Goal: Information Seeking & Learning: Compare options

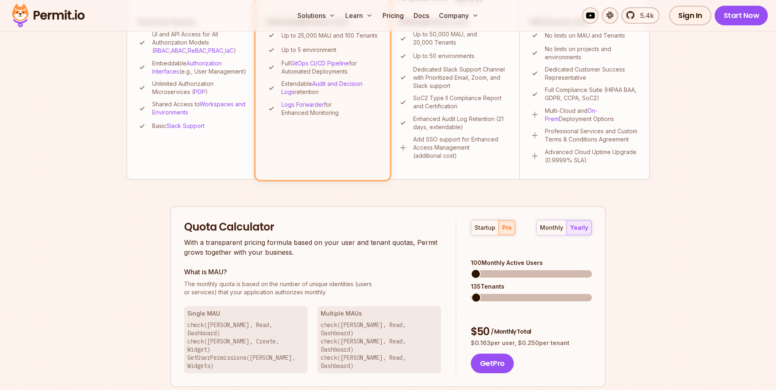
scroll to position [334, 0]
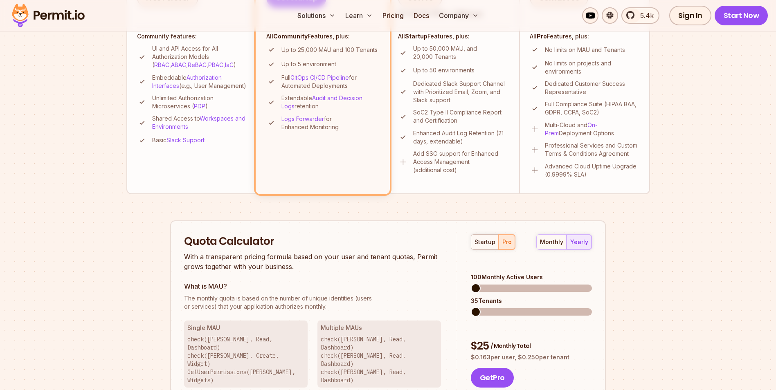
click at [471, 309] on span at bounding box center [476, 312] width 10 height 10
click at [471, 284] on span at bounding box center [476, 289] width 10 height 10
click at [505, 242] on div "startup pro" at bounding box center [493, 243] width 45 height 16
click at [482, 246] on div "startup" at bounding box center [485, 242] width 21 height 8
click at [505, 244] on div "pro" at bounding box center [507, 242] width 9 height 8
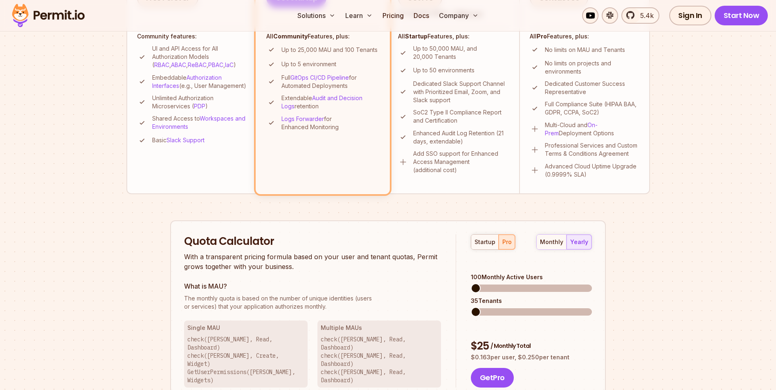
click at [471, 284] on span at bounding box center [476, 289] width 10 height 10
click at [471, 307] on span at bounding box center [476, 312] width 10 height 10
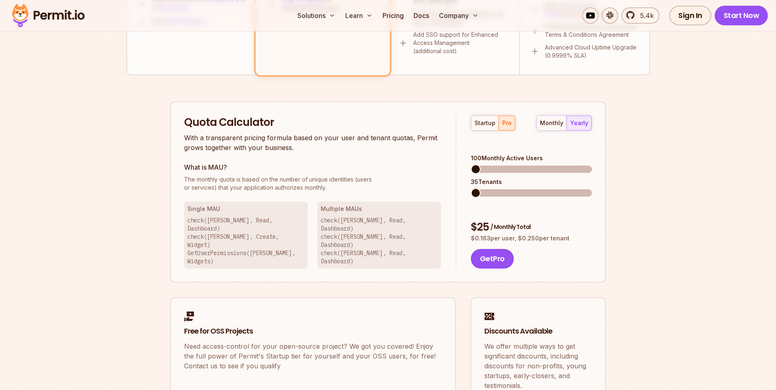
scroll to position [439, 0]
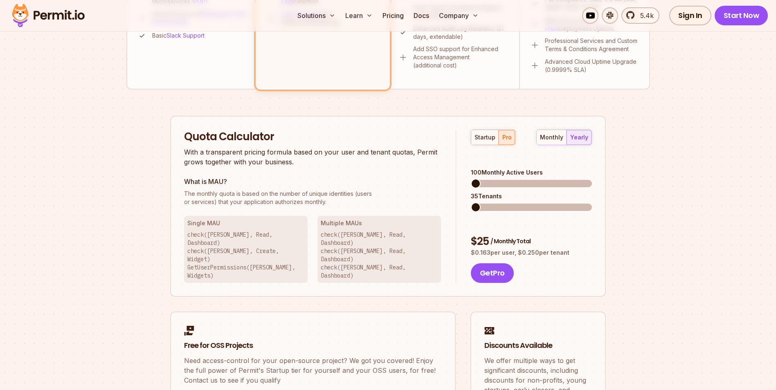
click at [32, 291] on section "Permit Pricing From Free to Predictable Scaling From a startup with 100 users t…" at bounding box center [388, 26] width 776 height 886
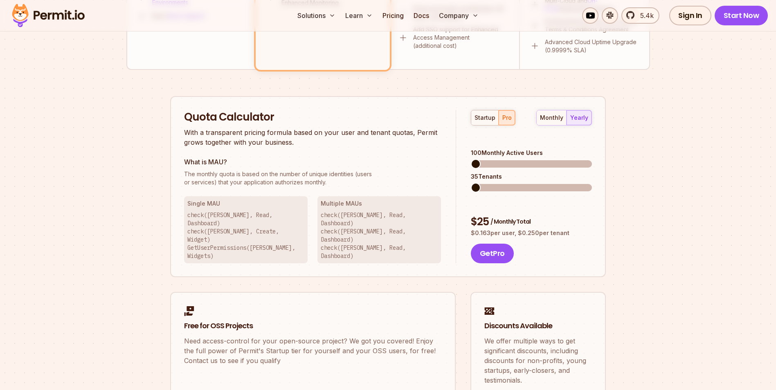
scroll to position [491, 0]
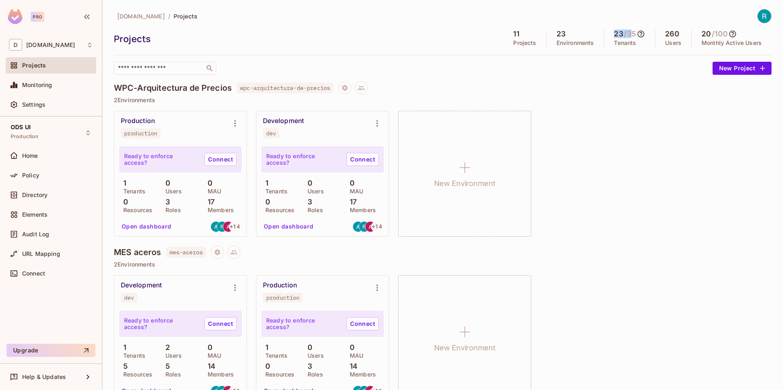
drag, startPoint x: 627, startPoint y: 32, endPoint x: 605, endPoint y: 34, distance: 21.7
click at [605, 34] on div "23 / 35 Tenants" at bounding box center [629, 39] width 51 height 18
drag, startPoint x: 613, startPoint y: 34, endPoint x: 568, endPoint y: 8, distance: 51.7
click at [568, 8] on div "deacero.com / Projects Projects 11 Projects 23 Environments 23 / 35 Tenants 260…" at bounding box center [442, 195] width 680 height 390
drag, startPoint x: 695, startPoint y: 34, endPoint x: 722, endPoint y: 31, distance: 26.8
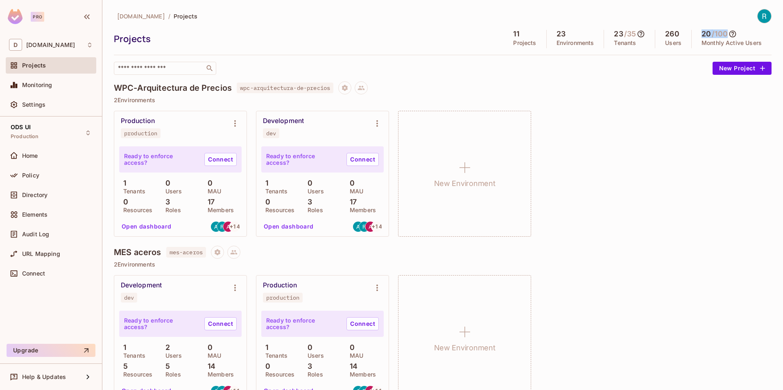
click at [722, 31] on div "20 / 100" at bounding box center [718, 34] width 35 height 8
drag, startPoint x: 606, startPoint y: 32, endPoint x: 627, endPoint y: 32, distance: 20.9
click at [628, 31] on div "23 / 35" at bounding box center [628, 34] width 31 height 8
click at [661, 232] on div "Production production Ready to enforce access? Connect 1 Tenants 0 Users 0 MAU …" at bounding box center [442, 174] width 657 height 126
click at [87, 380] on icon at bounding box center [88, 377] width 10 height 10
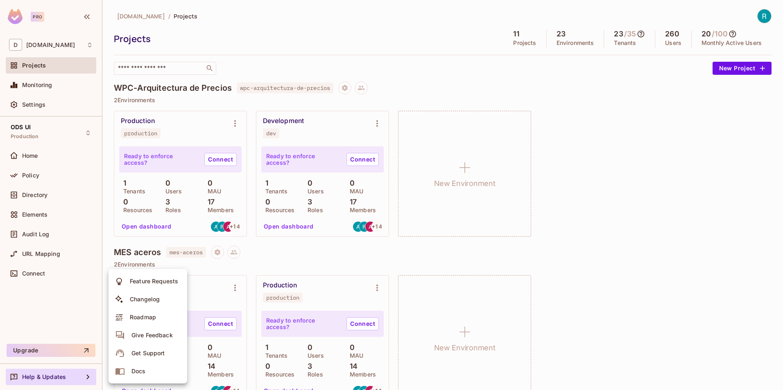
click at [41, 351] on div at bounding box center [391, 195] width 783 height 390
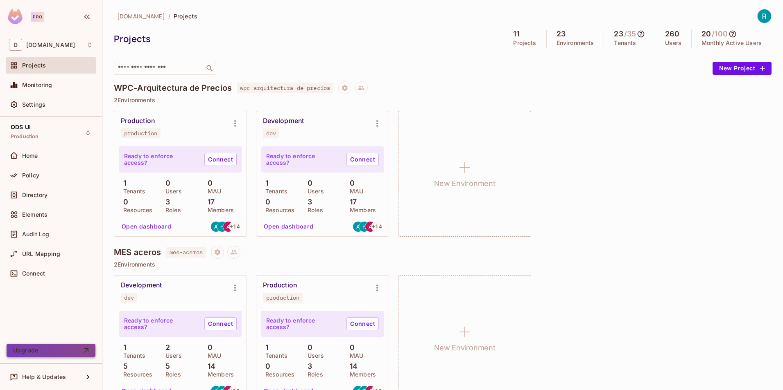
click at [37, 352] on button "Upgrade" at bounding box center [51, 350] width 89 height 13
click at [42, 109] on div "Settings" at bounding box center [51, 105] width 84 height 10
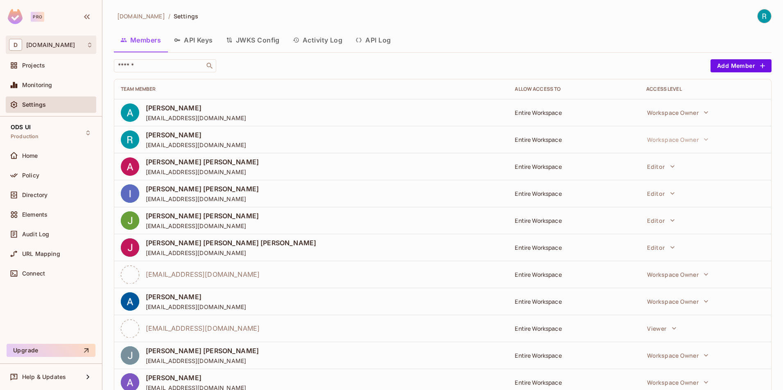
click at [45, 47] on span "[DOMAIN_NAME]" at bounding box center [50, 45] width 49 height 7
click at [134, 16] on div at bounding box center [391, 195] width 783 height 390
click at [45, 68] on div "Projects" at bounding box center [57, 65] width 71 height 7
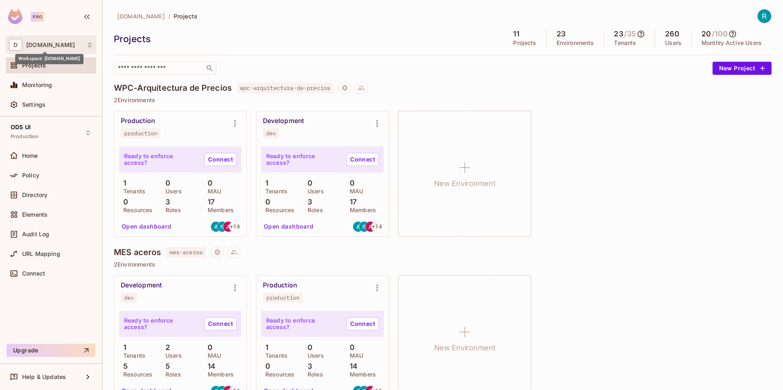
click at [41, 42] on span "[DOMAIN_NAME]" at bounding box center [50, 45] width 49 height 7
click at [139, 17] on div at bounding box center [391, 195] width 783 height 390
click at [17, 17] on img at bounding box center [15, 16] width 15 height 15
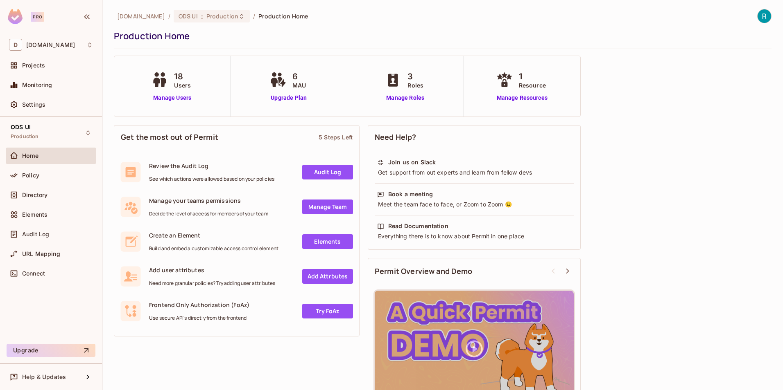
click at [14, 17] on img at bounding box center [15, 16] width 15 height 15
click at [90, 138] on div "ODS UI Production" at bounding box center [51, 133] width 90 height 23
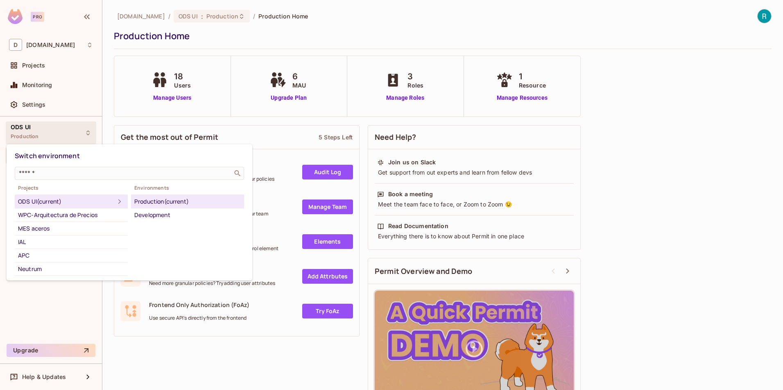
click at [34, 189] on span "Projects" at bounding box center [71, 188] width 113 height 7
click at [108, 100] on div at bounding box center [391, 195] width 783 height 390
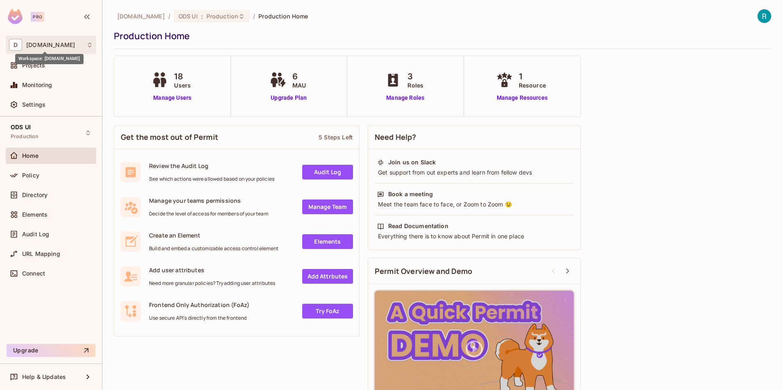
click at [45, 44] on span "[DOMAIN_NAME]" at bounding box center [50, 45] width 49 height 7
click at [47, 70] on span "[DOMAIN_NAME]" at bounding box center [46, 69] width 57 height 8
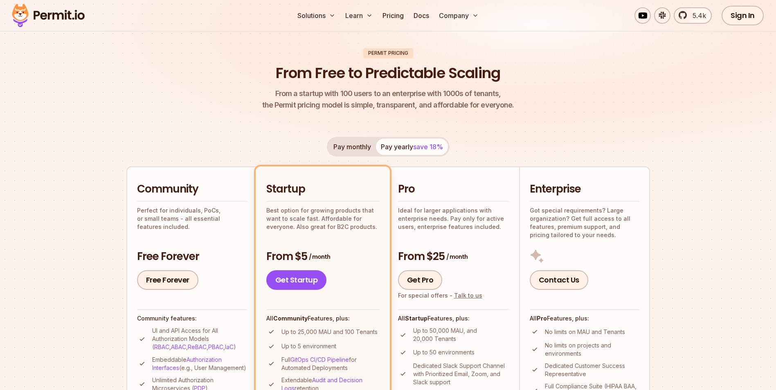
scroll to position [164, 0]
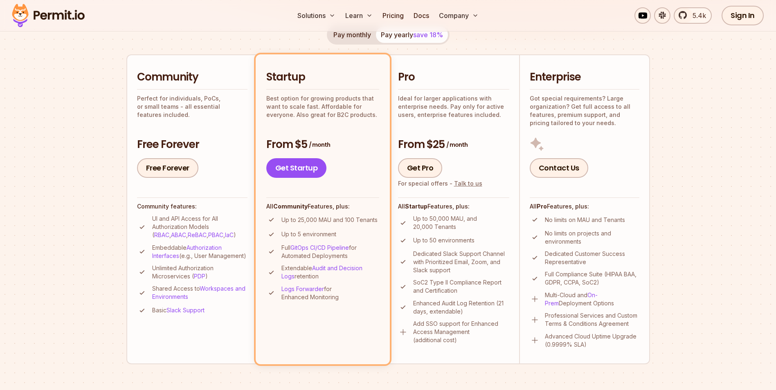
click at [554, 77] on h2 "Enterprise" at bounding box center [585, 77] width 110 height 15
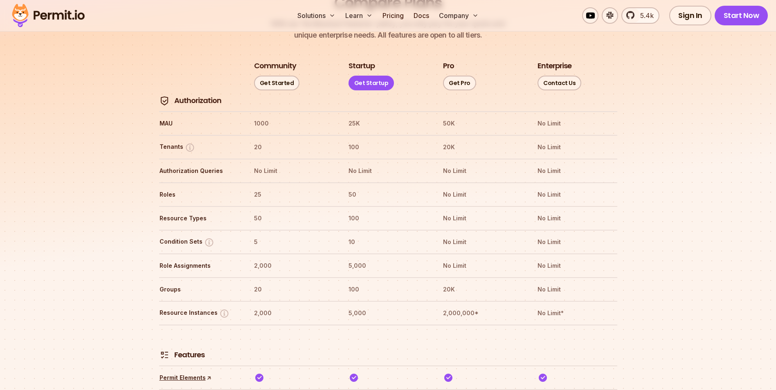
scroll to position [952, 0]
click at [448, 119] on th "50K" at bounding box center [483, 125] width 80 height 13
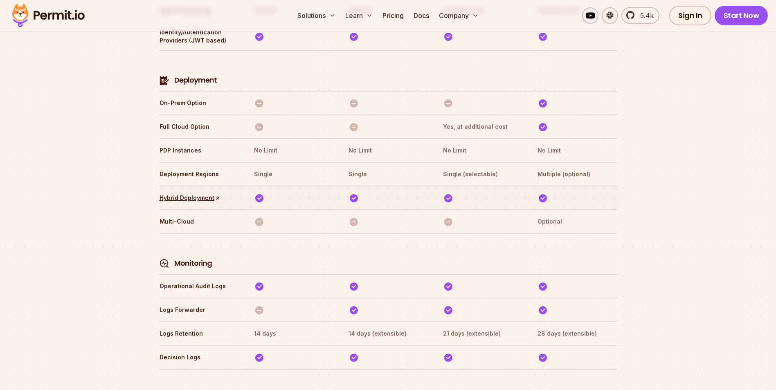
scroll to position [1934, 0]
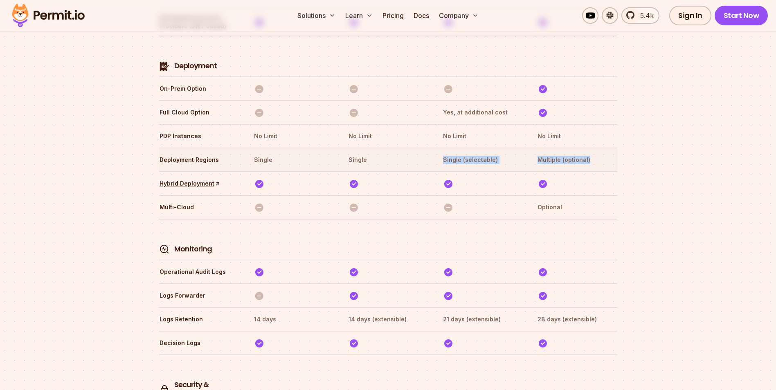
drag, startPoint x: 587, startPoint y: 122, endPoint x: 433, endPoint y: 128, distance: 154.0
click at [433, 148] on tr "Deployment Regions Single Single Single (selectable) Multiple (optional)" at bounding box center [388, 160] width 458 height 24
click at [555, 153] on th "Multiple (optional)" at bounding box center [577, 159] width 80 height 13
drag, startPoint x: 555, startPoint y: 123, endPoint x: 592, endPoint y: 121, distance: 37.3
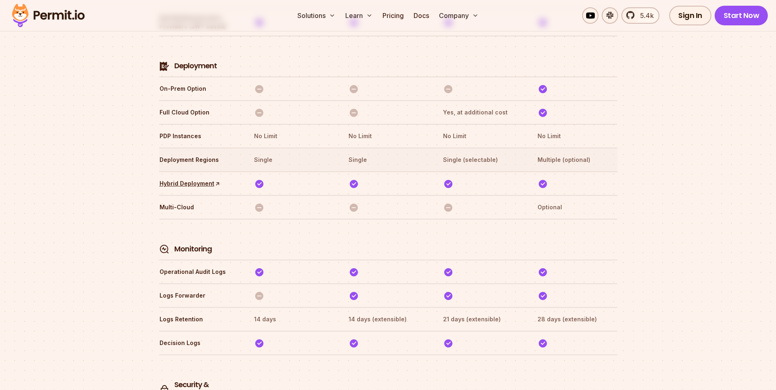
click at [592, 153] on th "Multiple (optional)" at bounding box center [577, 159] width 80 height 13
drag, startPoint x: 575, startPoint y: 120, endPoint x: 535, endPoint y: 124, distance: 40.2
click at [535, 148] on tr "Deployment Regions Single Single Single (selectable) Multiple (optional)" at bounding box center [388, 160] width 458 height 24
drag, startPoint x: 489, startPoint y: 122, endPoint x: 484, endPoint y: 124, distance: 4.8
click at [489, 153] on th "Single (selectable)" at bounding box center [483, 159] width 80 height 13
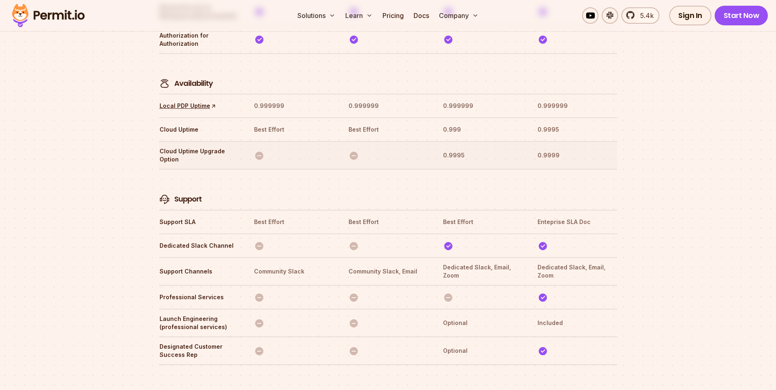
scroll to position [2589, 0]
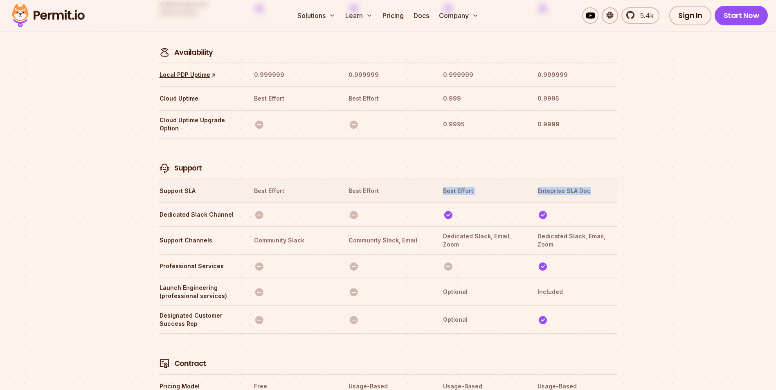
drag, startPoint x: 591, startPoint y: 154, endPoint x: 439, endPoint y: 158, distance: 152.3
click at [439, 179] on tr "Support SLA Best Effort Best Effort Best Effort Enteprise SLA Doc" at bounding box center [388, 191] width 458 height 24
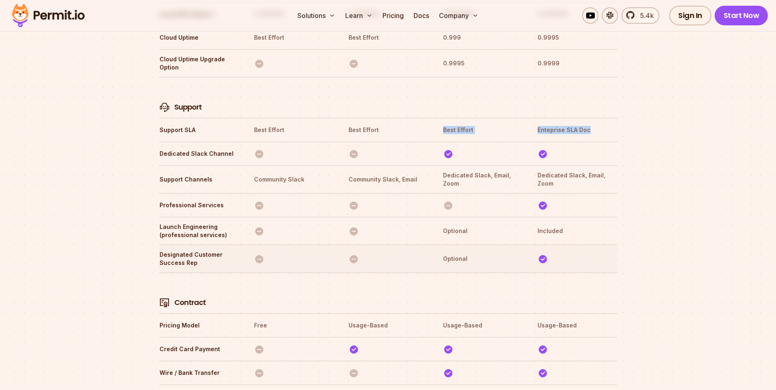
scroll to position [2630, 0]
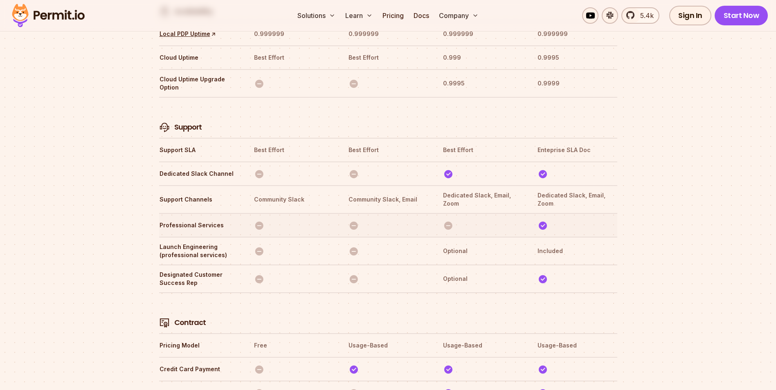
drag, startPoint x: 554, startPoint y: 192, endPoint x: 533, endPoint y: 194, distance: 20.9
click at [533, 213] on tr "Professional Services" at bounding box center [388, 225] width 458 height 24
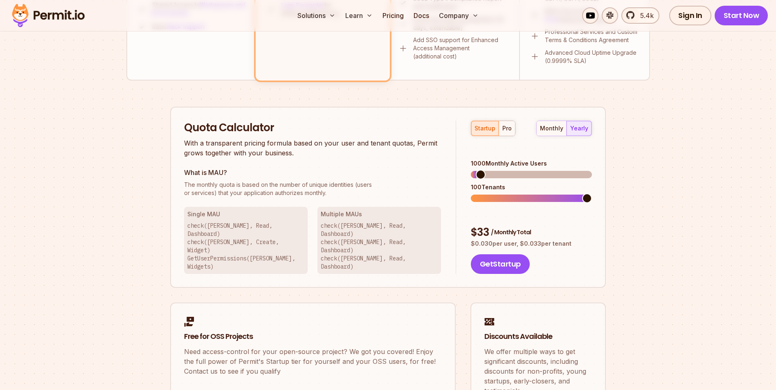
scroll to position [379, 0]
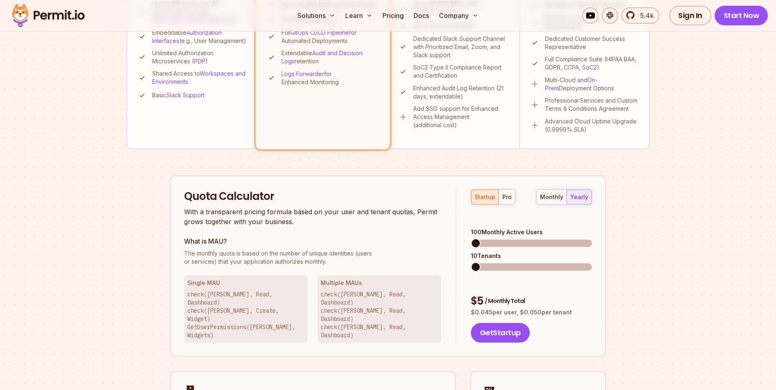
click at [471, 239] on span at bounding box center [476, 244] width 10 height 10
click at [506, 196] on div "pro" at bounding box center [507, 197] width 9 height 8
click at [478, 262] on span at bounding box center [476, 267] width 10 height 10
click at [471, 262] on span at bounding box center [476, 267] width 10 height 10
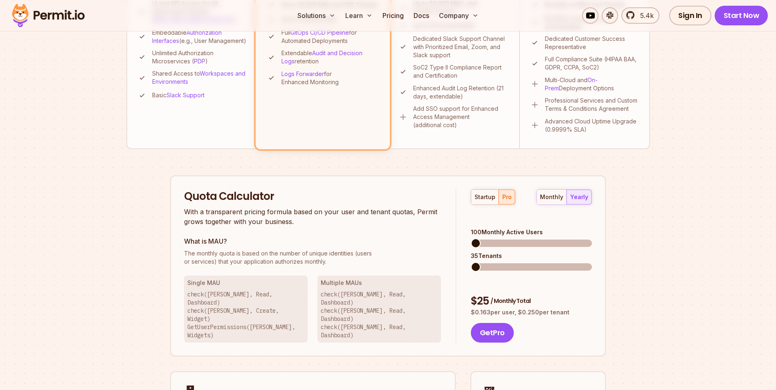
click at [475, 239] on span at bounding box center [476, 244] width 10 height 10
click at [476, 239] on span at bounding box center [476, 244] width 10 height 10
click at [476, 262] on span at bounding box center [476, 267] width 10 height 10
click at [471, 262] on span at bounding box center [476, 267] width 10 height 10
click at [477, 239] on span at bounding box center [476, 244] width 10 height 10
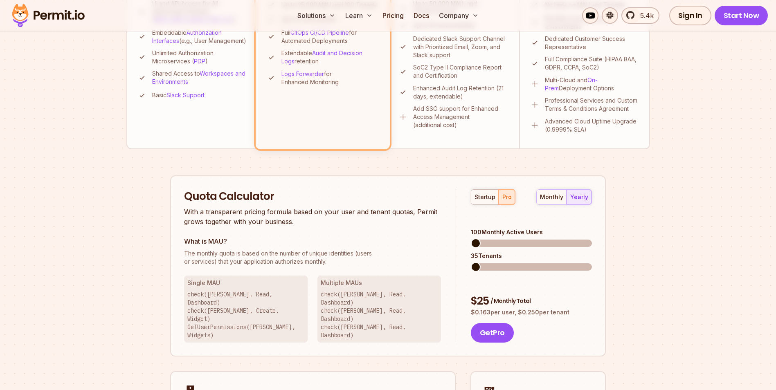
click at [471, 262] on span at bounding box center [476, 267] width 10 height 10
click at [476, 262] on span at bounding box center [476, 267] width 10 height 10
click at [45, 171] on section "Permit Pricing From Free to Predictable Scaling From a startup with 100 users t…" at bounding box center [388, 85] width 776 height 886
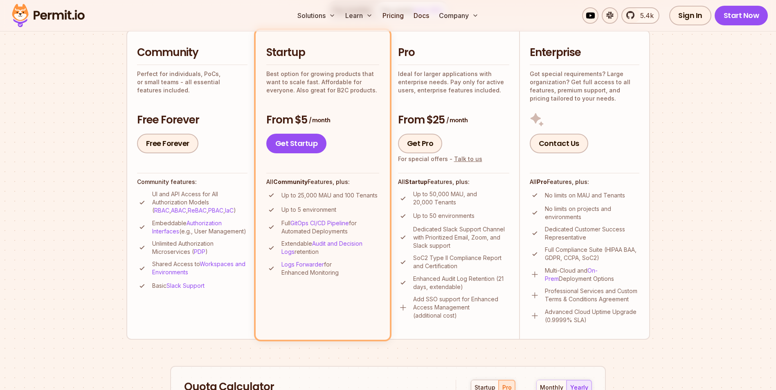
scroll to position [174, 0]
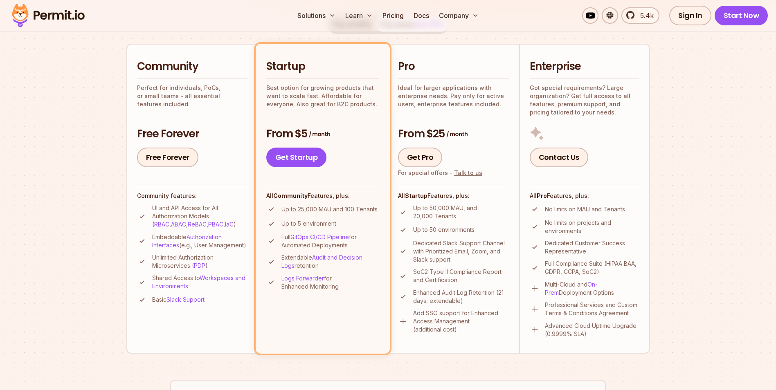
click at [433, 74] on h2 "Pro" at bounding box center [453, 66] width 111 height 15
click at [429, 79] on div "Pro Ideal for larger applications with enterprise needs. Pay only for active us…" at bounding box center [453, 83] width 111 height 49
drag, startPoint x: 429, startPoint y: 79, endPoint x: 420, endPoint y: 94, distance: 17.8
click at [420, 94] on p "Ideal for larger applications with enterprise needs. Pay only for active users,…" at bounding box center [453, 96] width 111 height 25
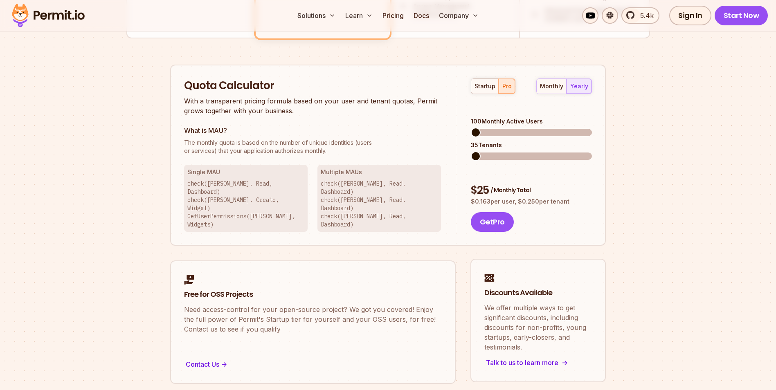
scroll to position [502, 0]
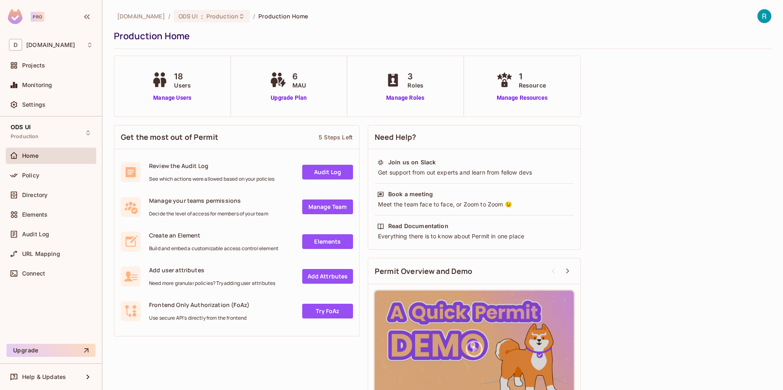
click at [758, 19] on img at bounding box center [764, 16] width 14 height 14
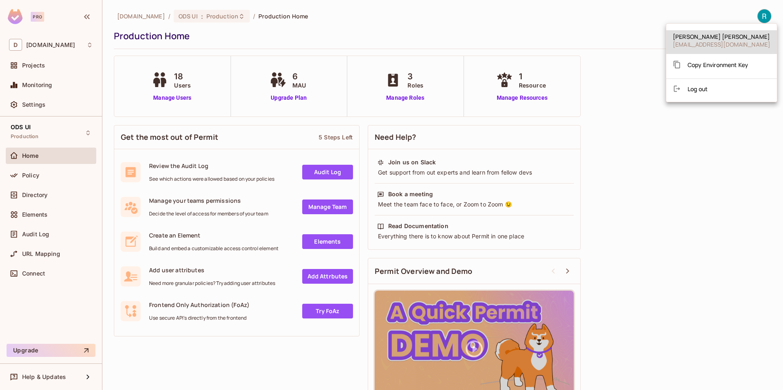
click at [613, 208] on div at bounding box center [391, 195] width 783 height 390
